Goal: Task Accomplishment & Management: Use online tool/utility

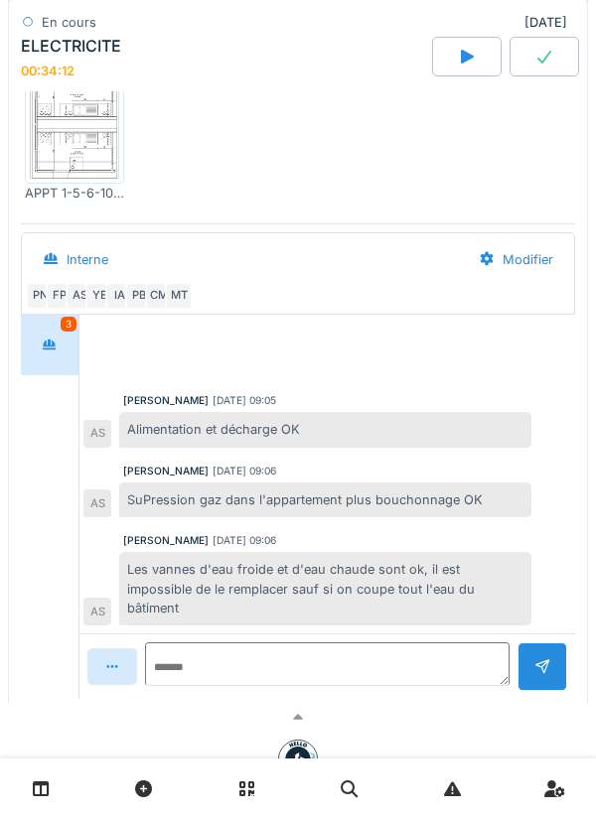
scroll to position [1281, 0]
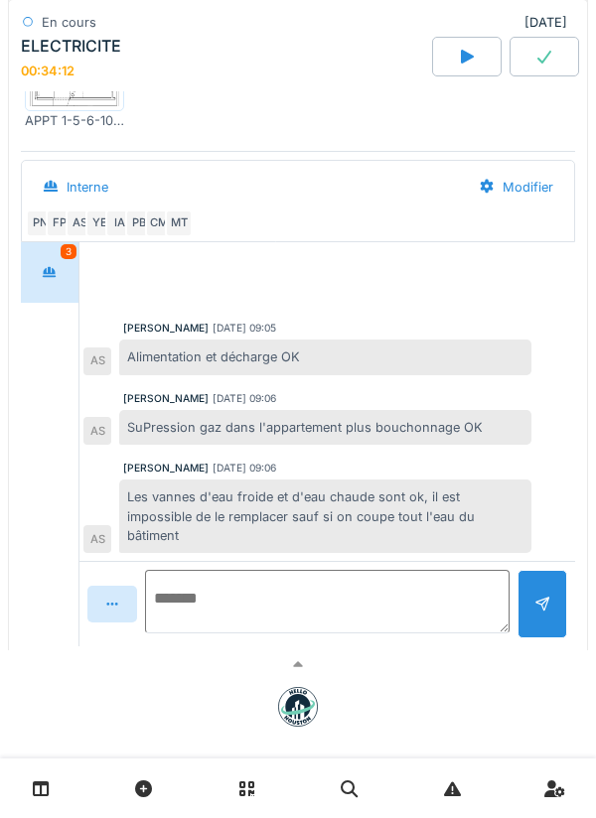
click at [227, 592] on textarea at bounding box center [327, 602] width 364 height 64
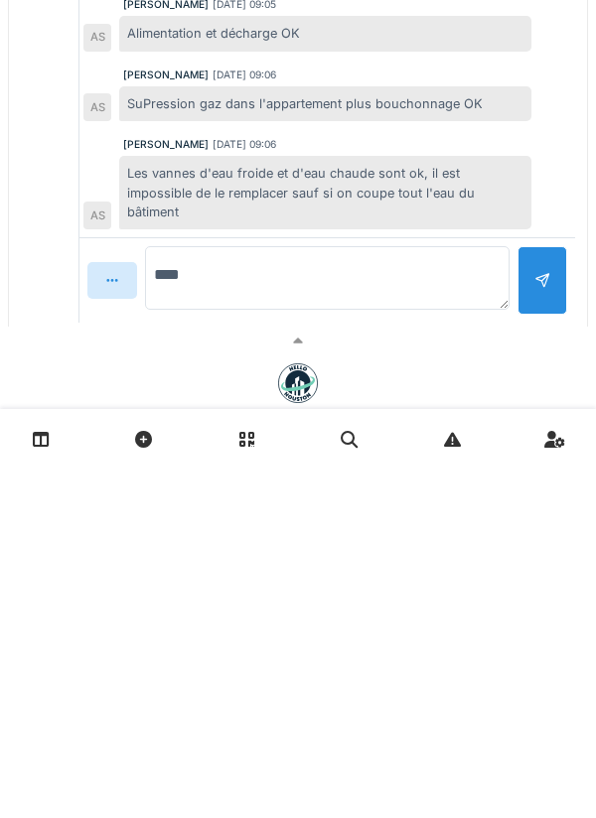
scroll to position [1301, 0]
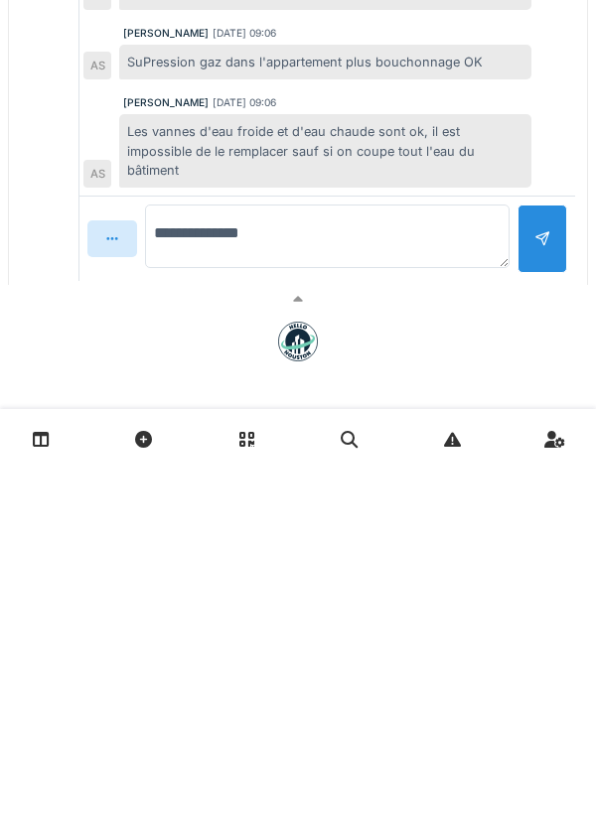
type textarea "**********"
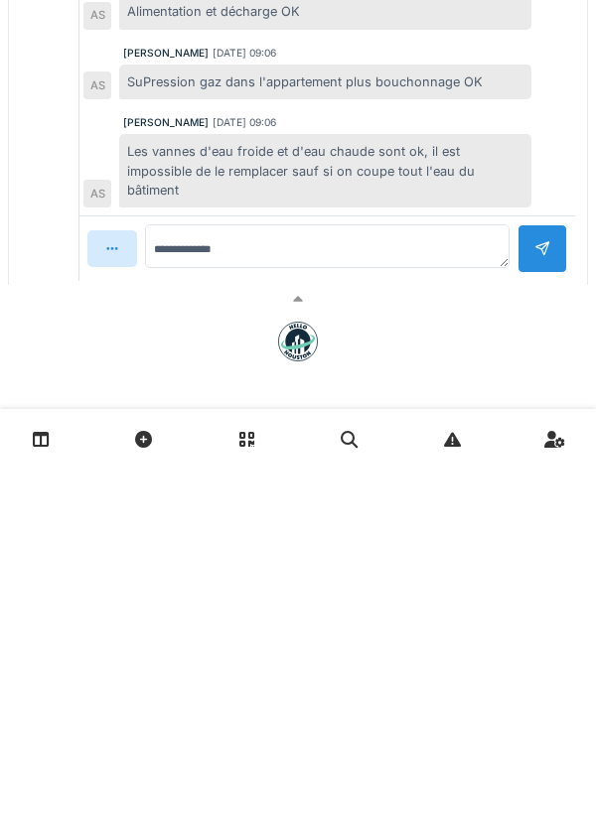
click at [558, 580] on div at bounding box center [542, 598] width 50 height 49
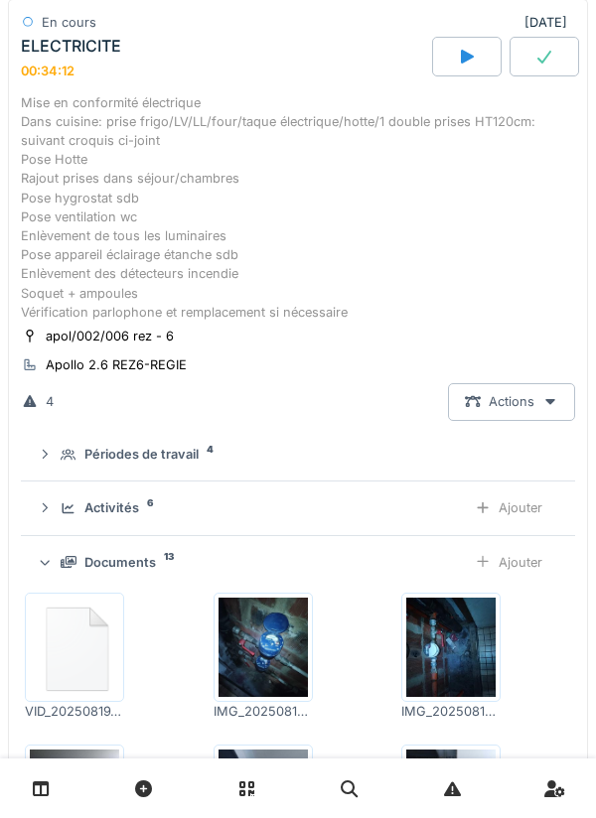
scroll to position [0, 0]
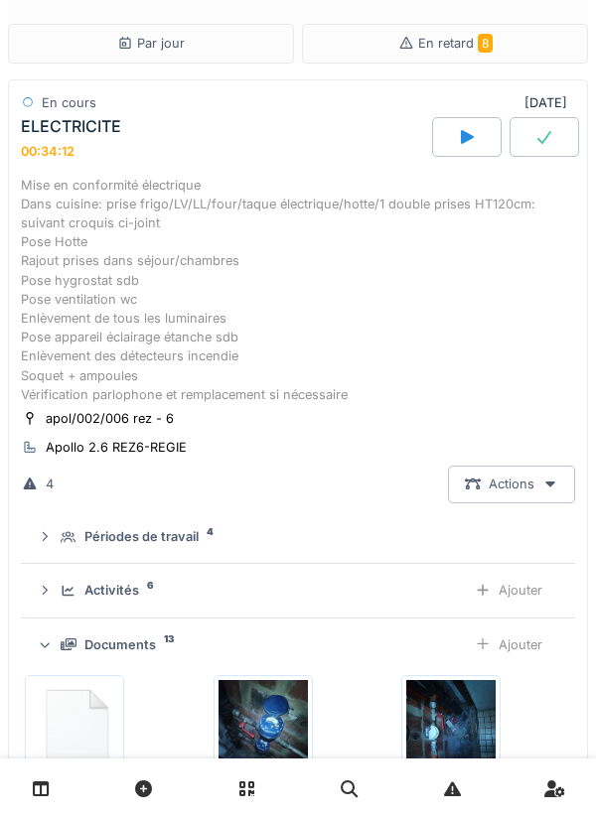
click at [315, 296] on div "Mise en conformité électrique Dans cuisine: prise frigo/LV/LL/four/taque électr…" at bounding box center [298, 290] width 554 height 228
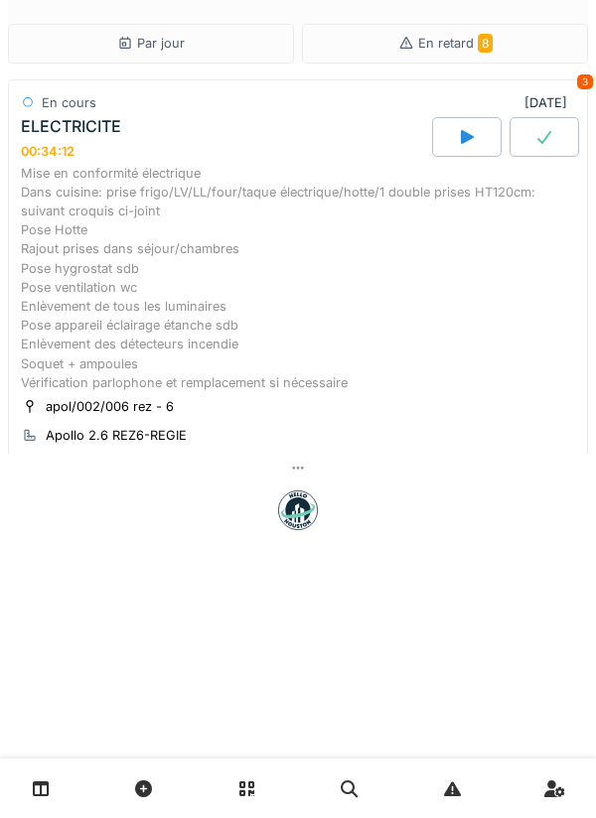
click at [197, 259] on div "Mise en conformité électrique Dans cuisine: prise frigo/LV/LL/four/taque électr…" at bounding box center [298, 278] width 554 height 228
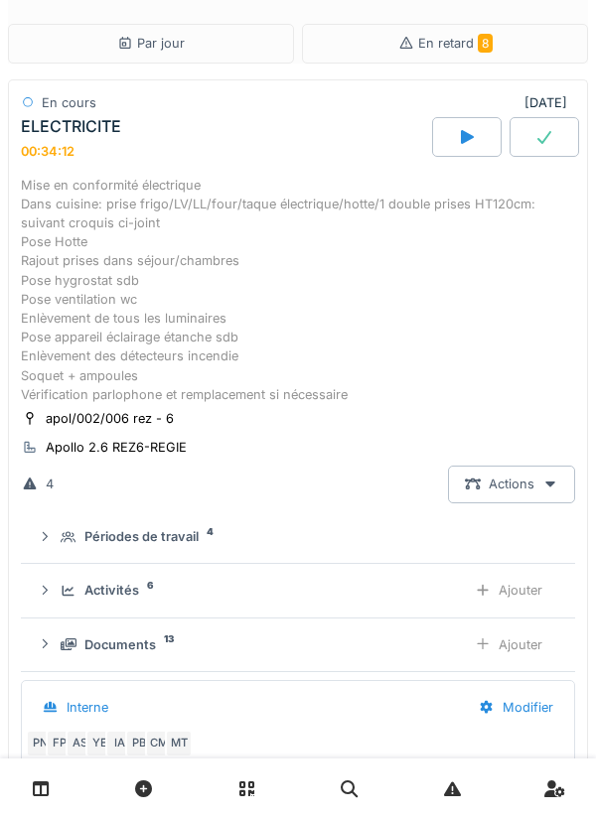
click at [519, 640] on div "Ajouter" at bounding box center [508, 644] width 101 height 37
click at [293, 276] on div "Mise en conformité électrique Dans cuisine: prise frigo/LV/LL/four/taque électr…" at bounding box center [298, 290] width 554 height 228
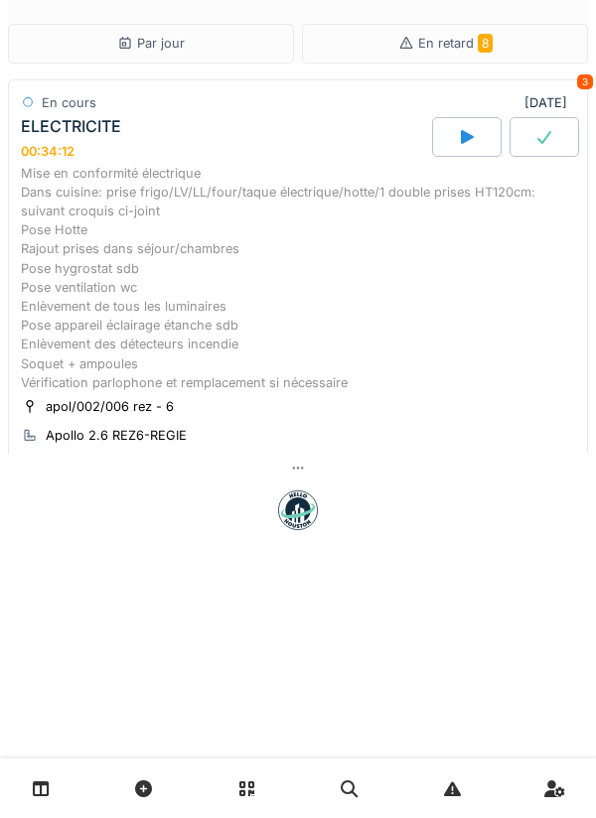
click at [267, 265] on div "Mise en conformité électrique Dans cuisine: prise frigo/LV/LL/four/taque électr…" at bounding box center [298, 278] width 554 height 228
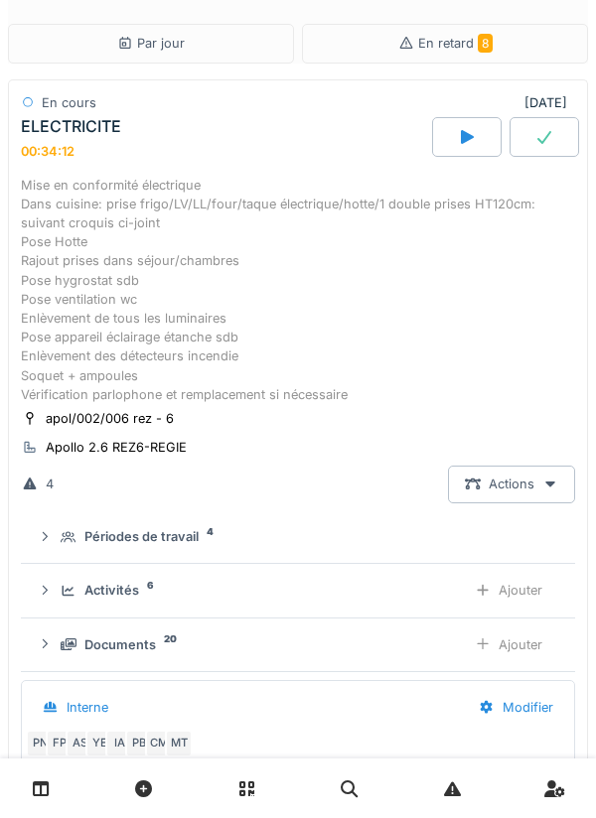
click at [304, 271] on div "Mise en conformité électrique Dans cuisine: prise frigo/LV/LL/four/taque électr…" at bounding box center [298, 290] width 554 height 228
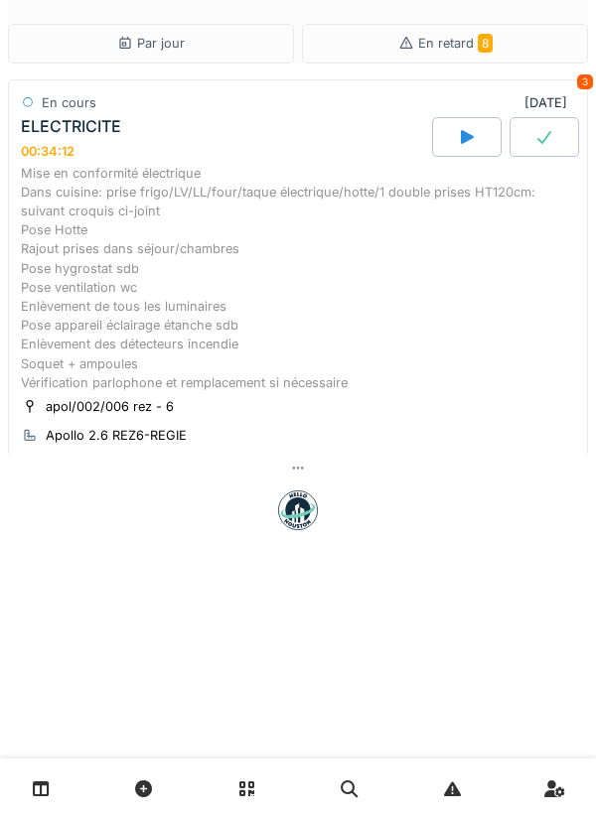
click at [317, 288] on div "Mise en conformité électrique Dans cuisine: prise frigo/LV/LL/four/taque électr…" at bounding box center [298, 278] width 554 height 228
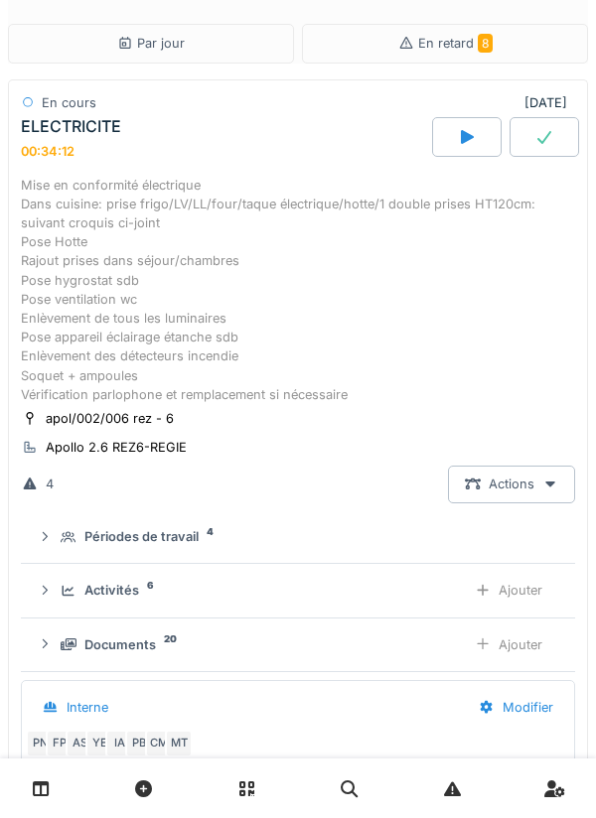
click at [518, 590] on div "Ajouter" at bounding box center [508, 590] width 101 height 37
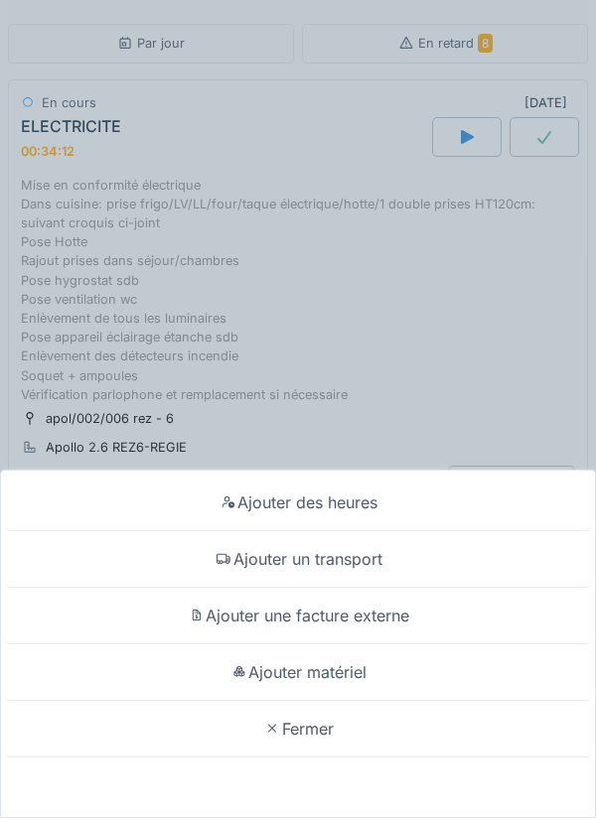
click at [304, 721] on div "Fermer" at bounding box center [298, 729] width 586 height 57
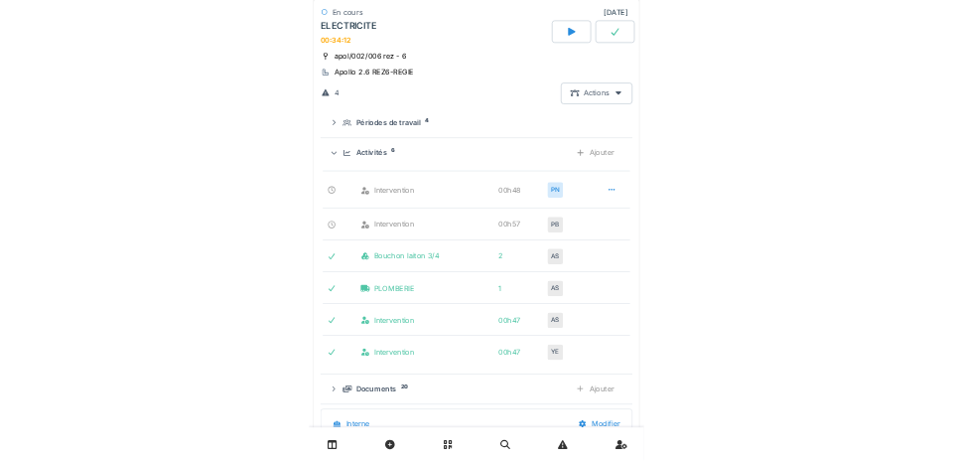
scroll to position [341, 0]
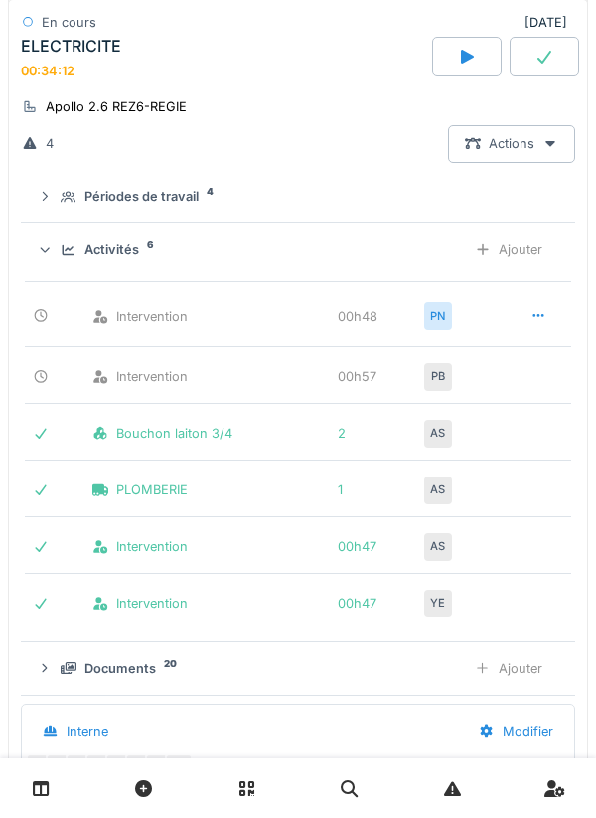
click at [518, 662] on div "Ajouter" at bounding box center [508, 668] width 101 height 37
click at [529, 665] on div "Ajouter" at bounding box center [508, 668] width 101 height 37
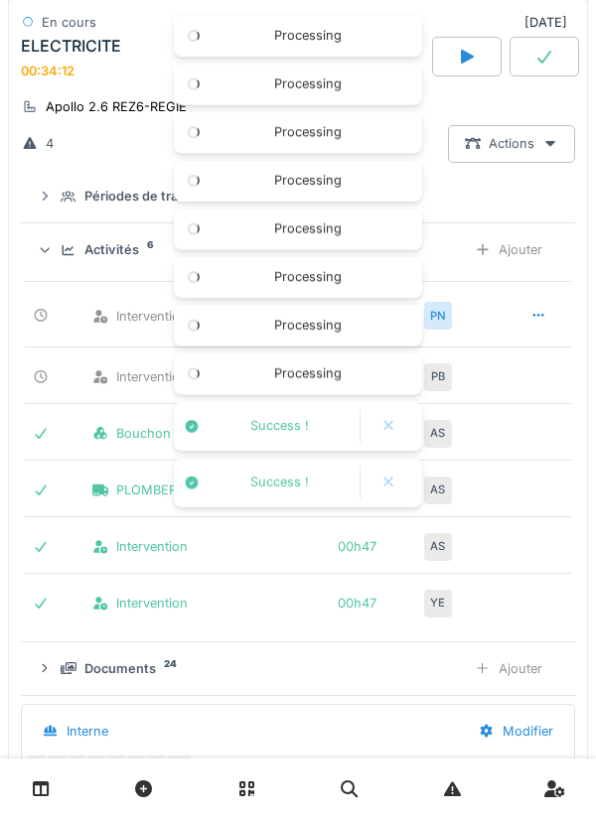
click at [531, 674] on div "Ajouter" at bounding box center [508, 668] width 101 height 37
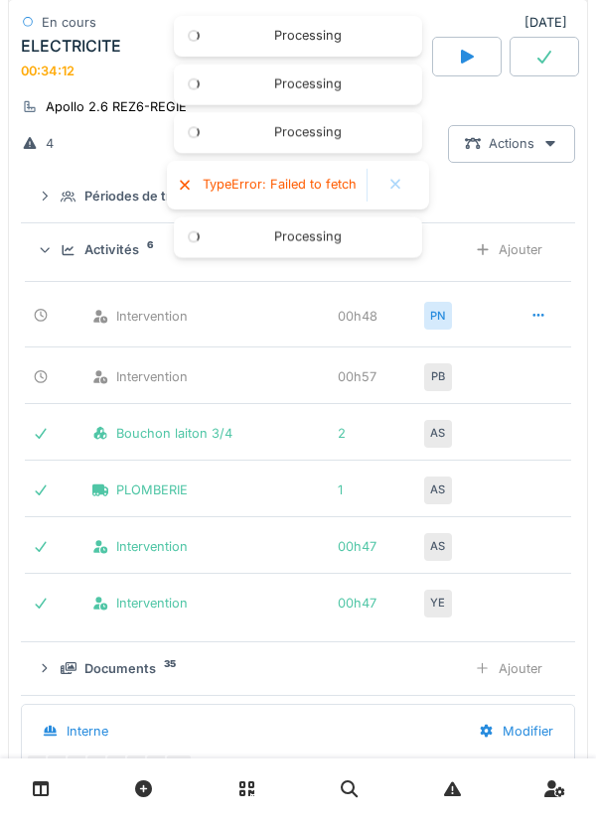
click at [528, 669] on div "Ajouter" at bounding box center [508, 668] width 101 height 37
